Goal: Task Accomplishment & Management: Manage account settings

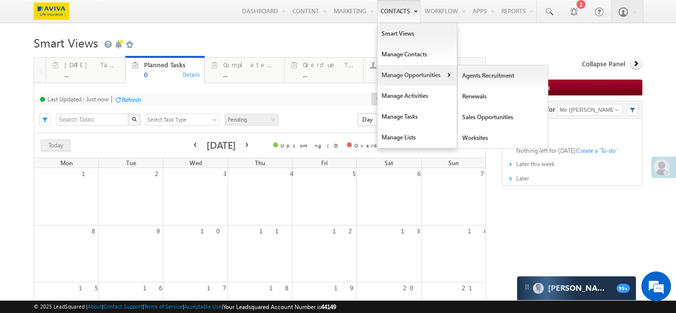
click at [387, 79] on link "Manage Opportunities" at bounding box center [417, 75] width 79 height 21
click at [458, 79] on link "Agents Recruitment" at bounding box center [503, 75] width 91 height 21
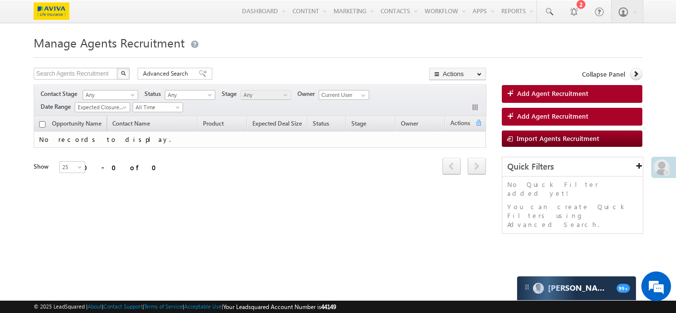
click at [180, 225] on div "Search Agents Recruitment X 0 results found Advanced Search Advanced search res…" at bounding box center [338, 156] width 608 height 176
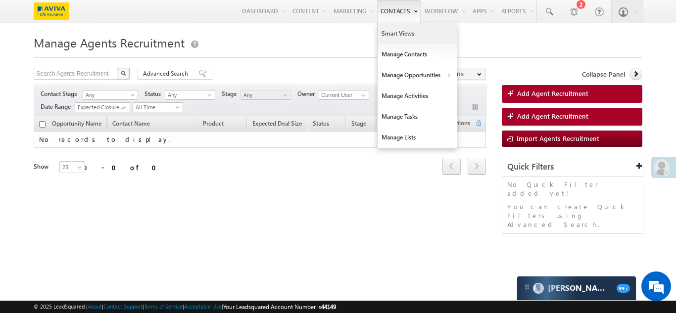
click at [392, 30] on link "Smart Views" at bounding box center [417, 33] width 79 height 21
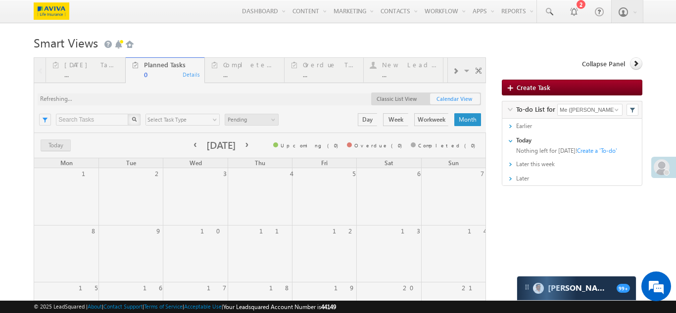
click at [440, 35] on h1 "Smart Views Getting Started" at bounding box center [338, 41] width 608 height 19
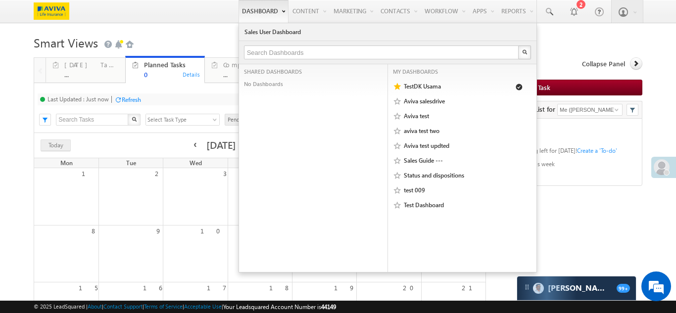
click at [239, 11] on link "Dashboard" at bounding box center [264, 11] width 50 height 23
click at [405, 101] on link "Aviva salesdrive" at bounding box center [459, 102] width 112 height 10
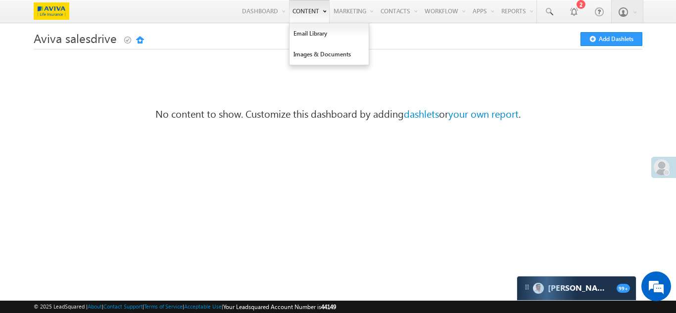
click at [298, 17] on link "Content" at bounding box center [309, 11] width 41 height 23
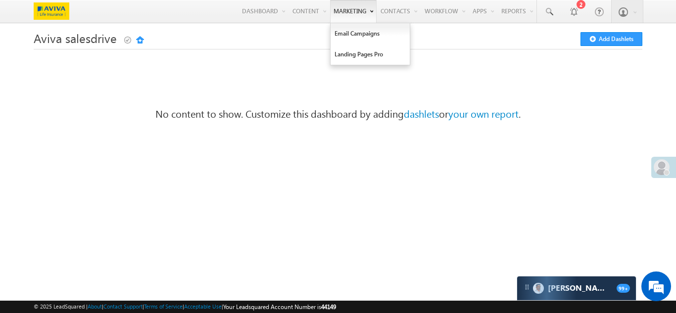
click at [330, 11] on link "Marketing" at bounding box center [353, 11] width 47 height 23
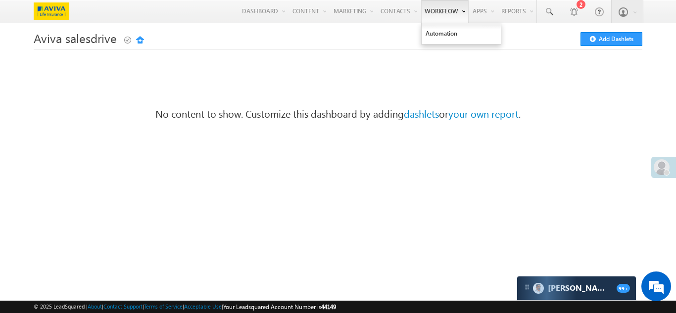
click at [438, 17] on link "Workflow" at bounding box center [445, 11] width 48 height 23
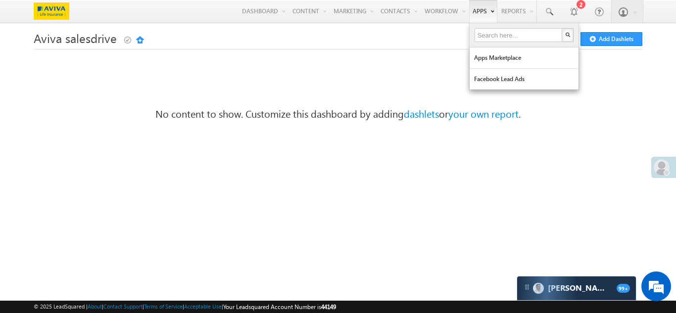
click at [473, 17] on link "Apps" at bounding box center [483, 11] width 28 height 23
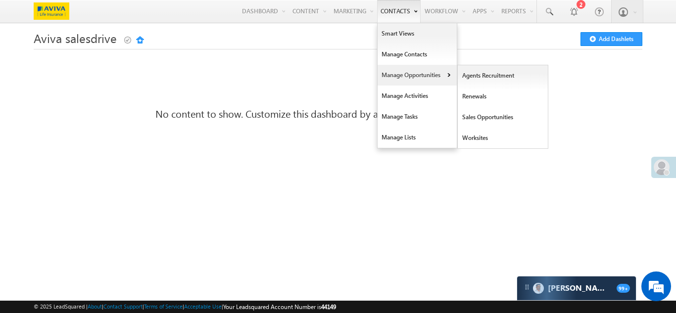
click at [401, 75] on link "Manage Opportunities" at bounding box center [417, 75] width 79 height 21
click at [478, 96] on link "Renewals" at bounding box center [503, 96] width 91 height 21
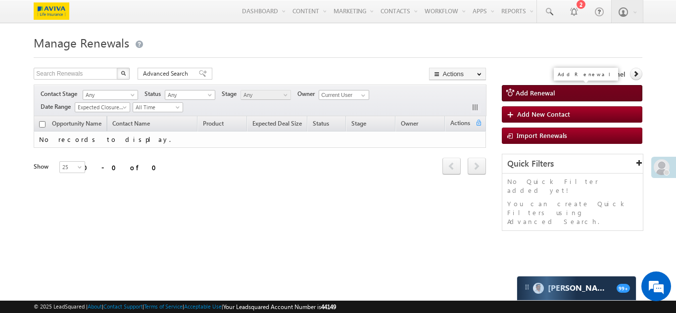
click at [531, 91] on span "Add Renewal" at bounding box center [535, 93] width 39 height 8
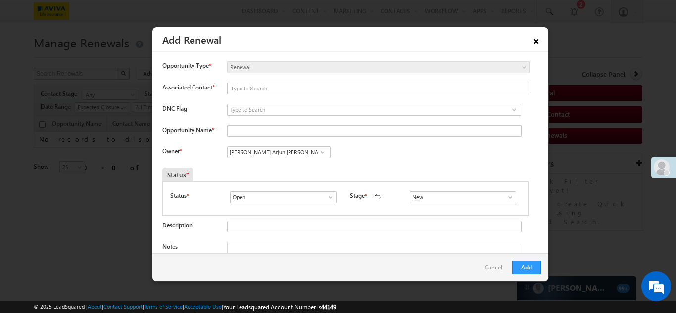
click at [533, 42] on link "×" at bounding box center [536, 39] width 17 height 17
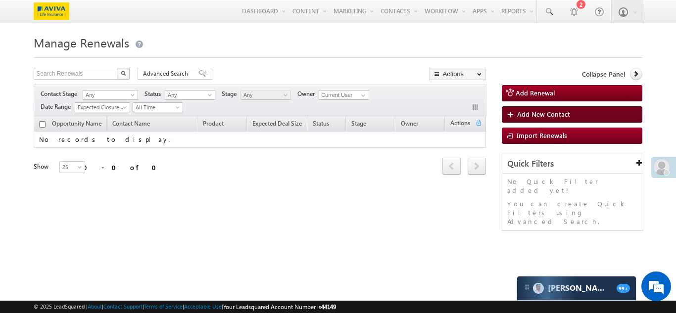
click at [525, 115] on span "Add New Contact" at bounding box center [543, 114] width 53 height 8
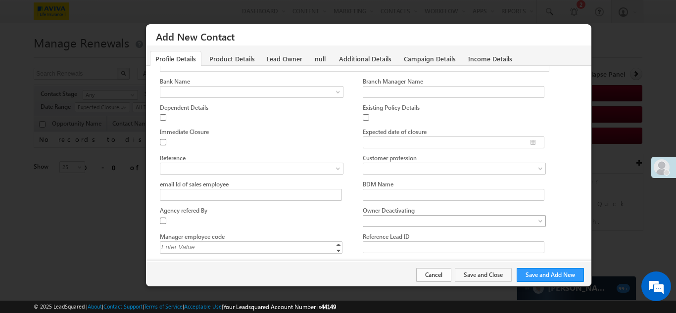
scroll to position [1534, 0]
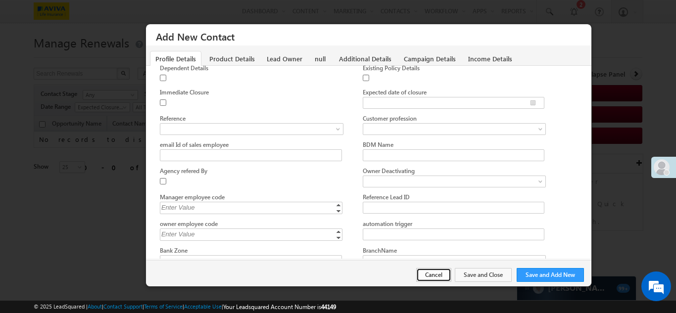
click at [431, 276] on button "Cancel" at bounding box center [433, 275] width 35 height 14
